Goal: Information Seeking & Learning: Learn about a topic

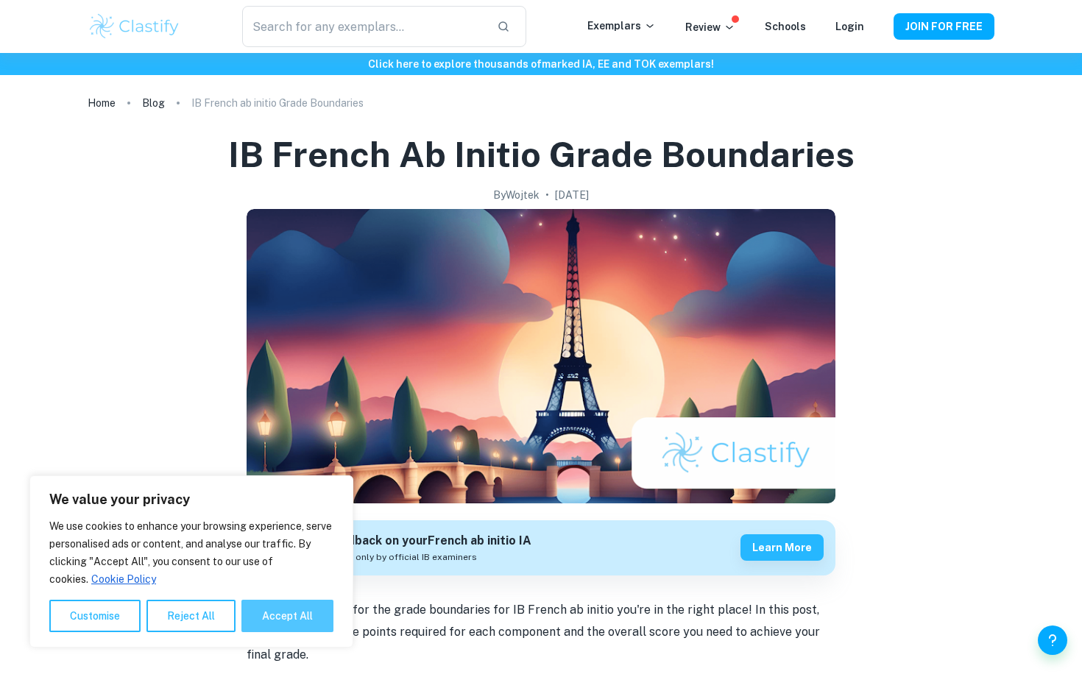
click at [273, 616] on button "Accept All" at bounding box center [287, 616] width 92 height 32
checkbox input "true"
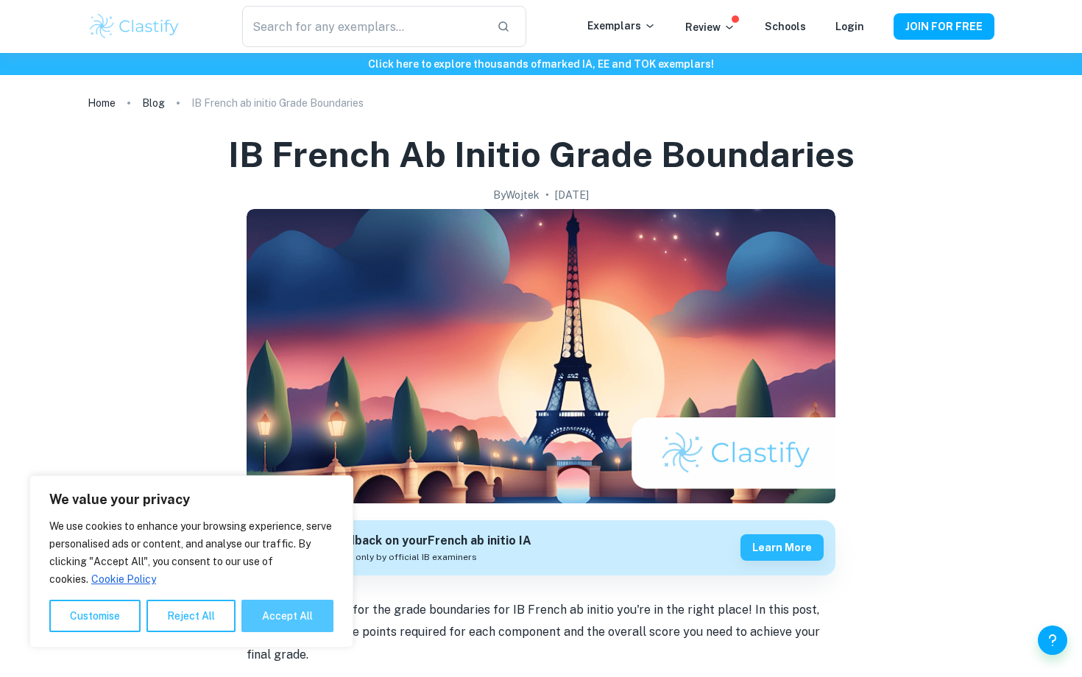
checkbox input "true"
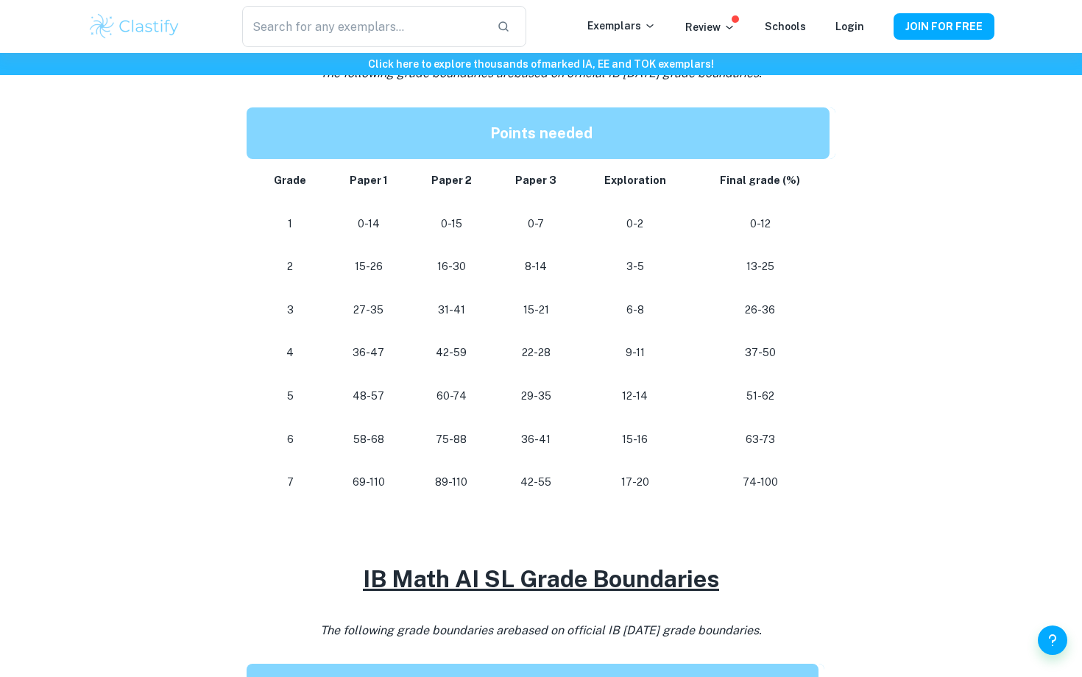
scroll to position [708, 0]
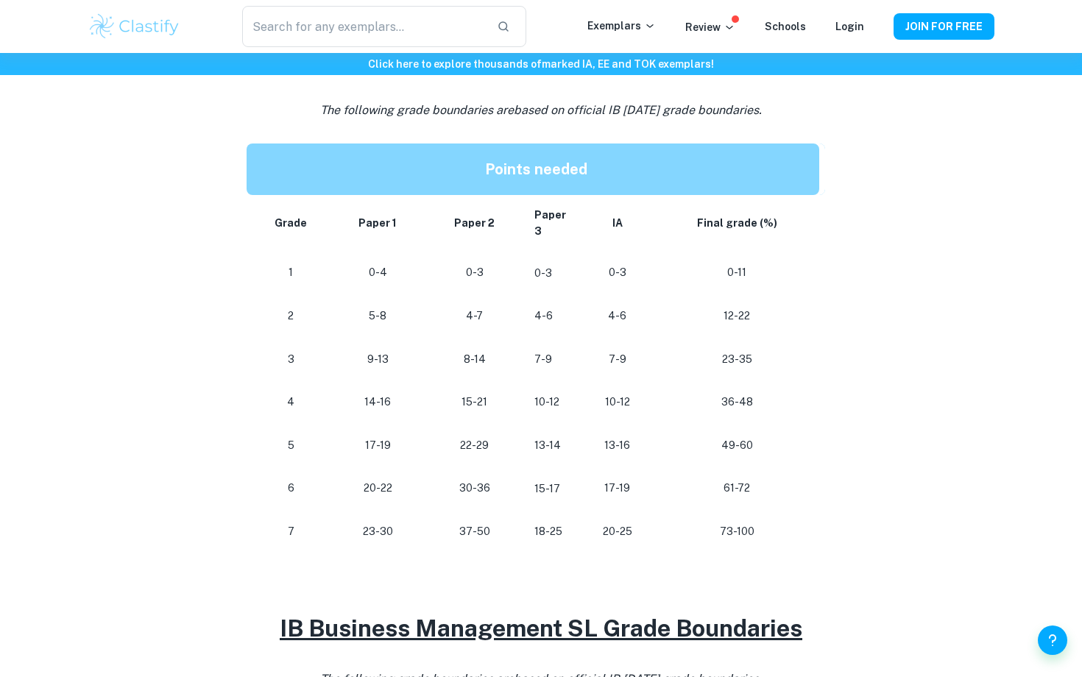
scroll to position [693, 0]
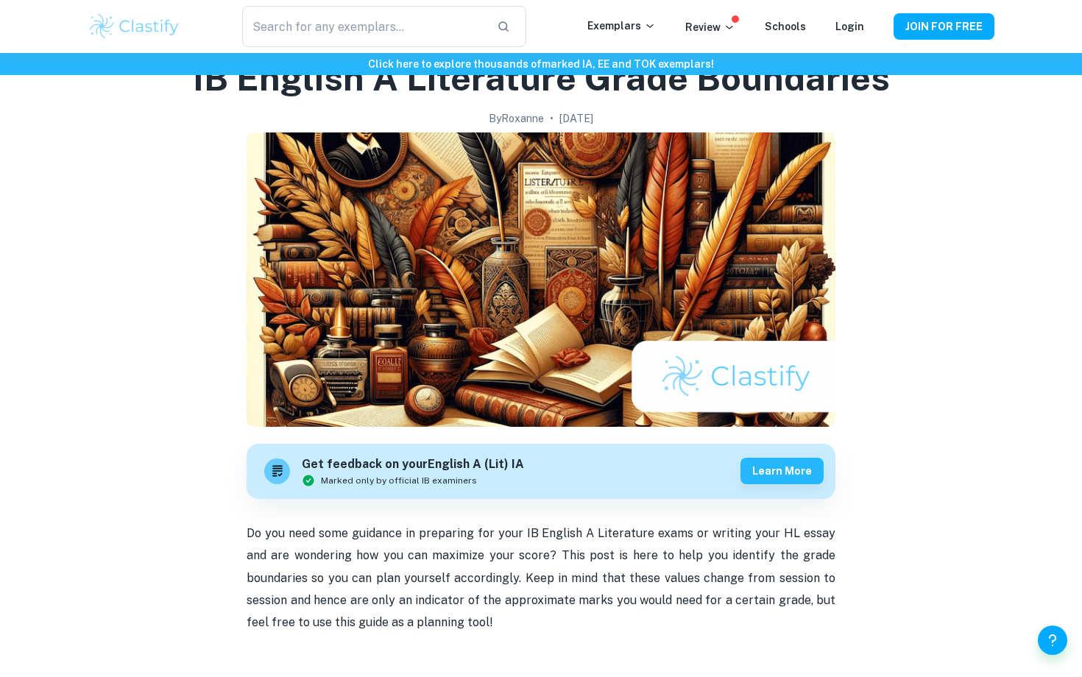
scroll to position [77, 0]
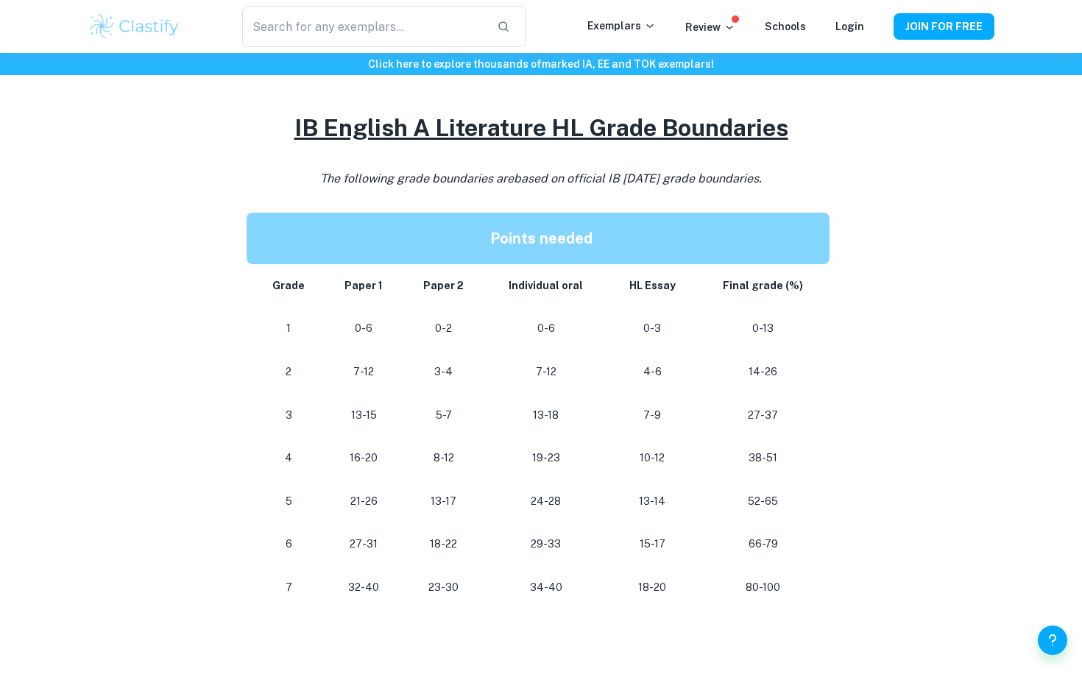
scroll to position [652, 0]
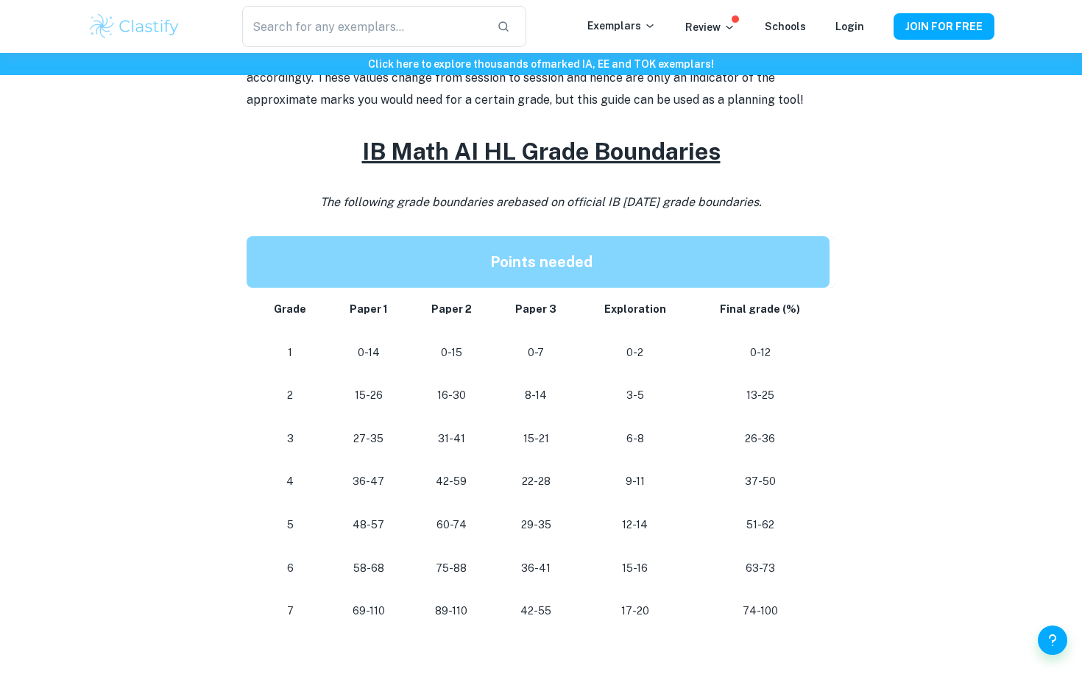
scroll to position [582, 0]
